Goal: Task Accomplishment & Management: Use online tool/utility

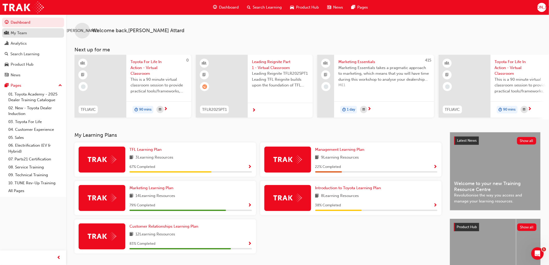
click at [22, 35] on div "My Team" at bounding box center [19, 33] width 16 height 6
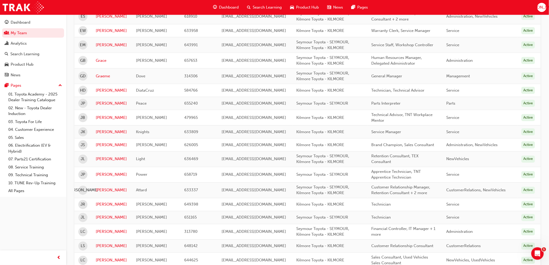
scroll to position [259, 0]
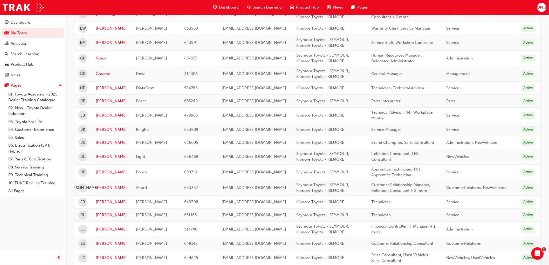
click at [105, 172] on link "[PERSON_NAME]" at bounding box center [112, 172] width 32 height 6
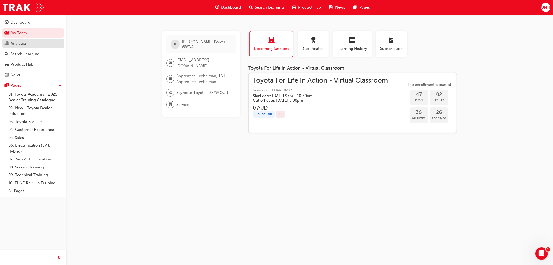
click at [23, 43] on div "Analytics" at bounding box center [19, 43] width 16 height 6
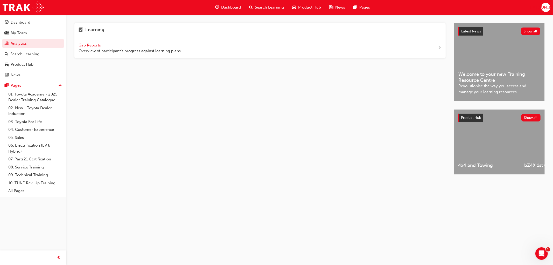
click at [87, 46] on span "Gap Reports" at bounding box center [90, 45] width 23 height 5
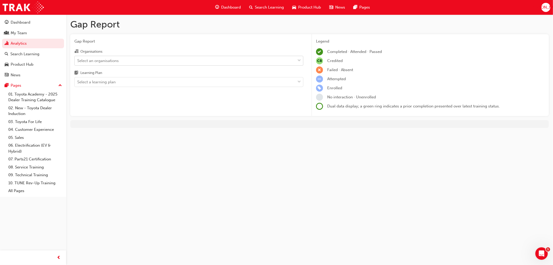
click at [96, 61] on div "Select an organisations" at bounding box center [98, 61] width 42 height 6
click at [78, 61] on input "Organisations Select an organisations" at bounding box center [77, 60] width 1 height 4
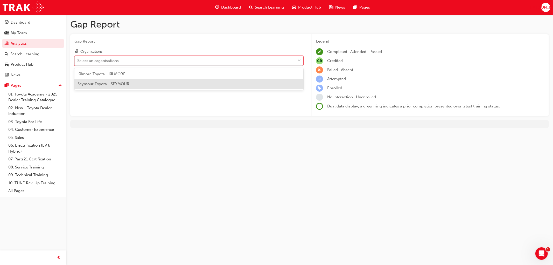
click at [94, 83] on span "Seymour Toyota - SEYMOUR" at bounding box center [104, 83] width 52 height 5
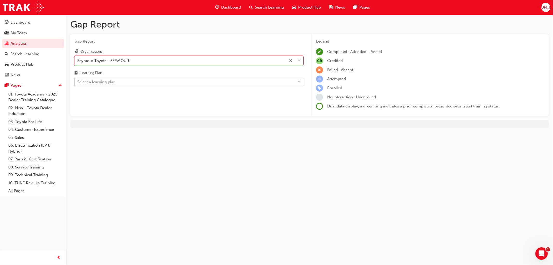
click at [92, 81] on div "Select a learning plan" at bounding box center [96, 82] width 38 height 6
click at [78, 81] on input "Learning Plan Select a learning plan" at bounding box center [77, 82] width 1 height 4
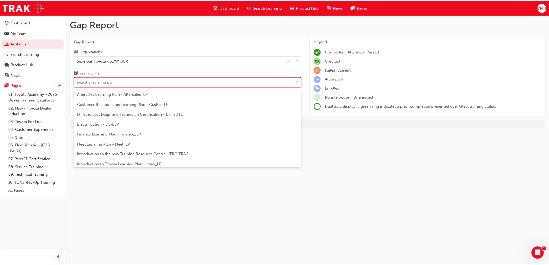
scroll to position [58, 0]
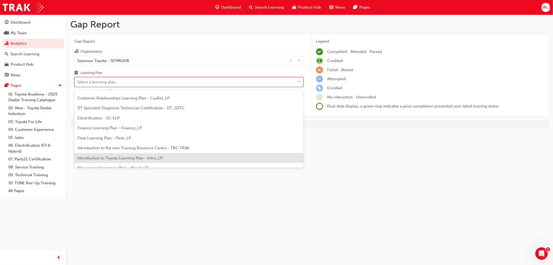
click at [114, 156] on span "Introduction to Toyota Learning Plan - Intro_LP" at bounding box center [120, 158] width 85 height 5
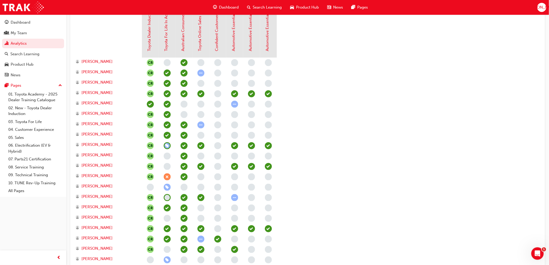
scroll to position [144, 0]
click at [168, 177] on span "learningRecordVerb_ABSENT-icon" at bounding box center [167, 176] width 7 height 7
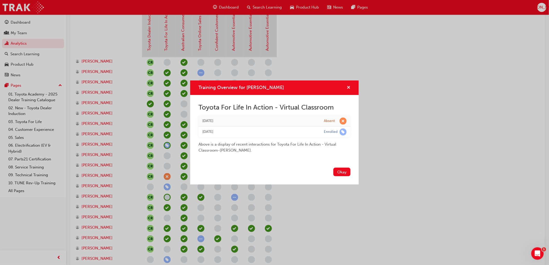
click at [349, 86] on span "cross-icon" at bounding box center [349, 88] width 4 height 5
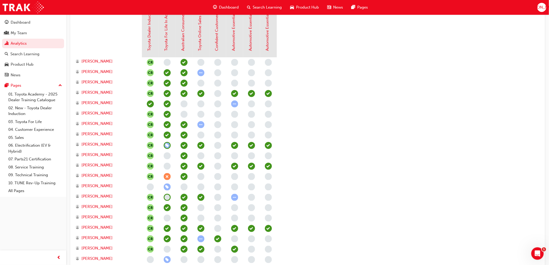
click at [167, 187] on span "learningRecordVerb_ENROLL-icon" at bounding box center [167, 186] width 7 height 7
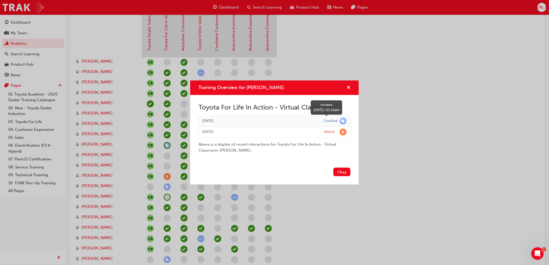
click at [344, 120] on span "learningRecordVerb_ENROLL-icon" at bounding box center [343, 121] width 7 height 7
click at [221, 120] on div "[DATE]" at bounding box center [259, 121] width 114 height 6
click at [347, 87] on span "cross-icon" at bounding box center [349, 88] width 4 height 5
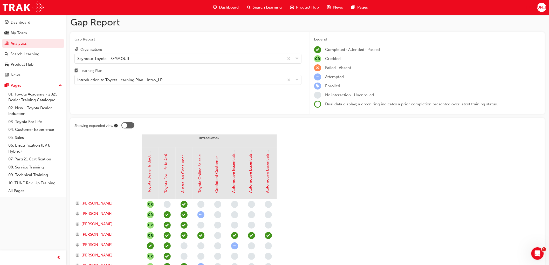
scroll to position [0, 0]
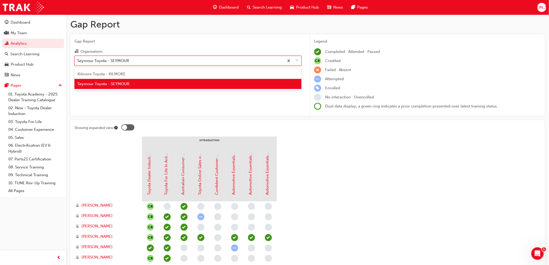
click at [115, 58] on div "Seymour Toyota - SEYMOUR" at bounding box center [103, 61] width 52 height 6
click at [78, 58] on input "Organisations option [PERSON_NAME] Toyota - [PERSON_NAME], selected. option [PE…" at bounding box center [77, 60] width 1 height 4
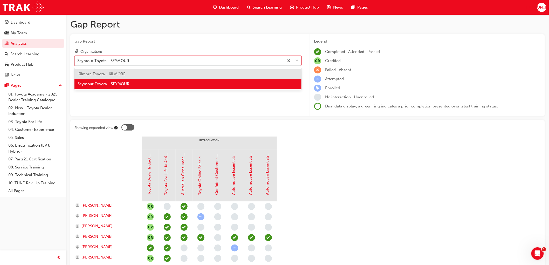
click at [102, 76] on span "Kilmore Toyota - KILMORE" at bounding box center [102, 74] width 48 height 5
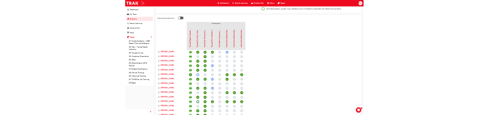
scroll to position [86, 0]
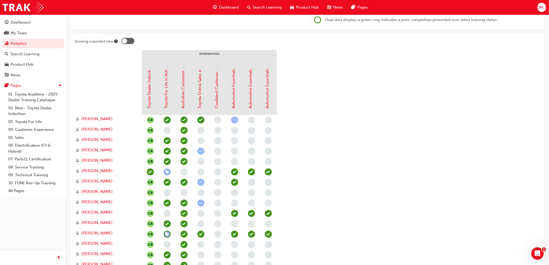
click at [169, 172] on span "learningRecordVerb_ENROLL-icon" at bounding box center [167, 171] width 7 height 7
